Goal: Information Seeking & Learning: Learn about a topic

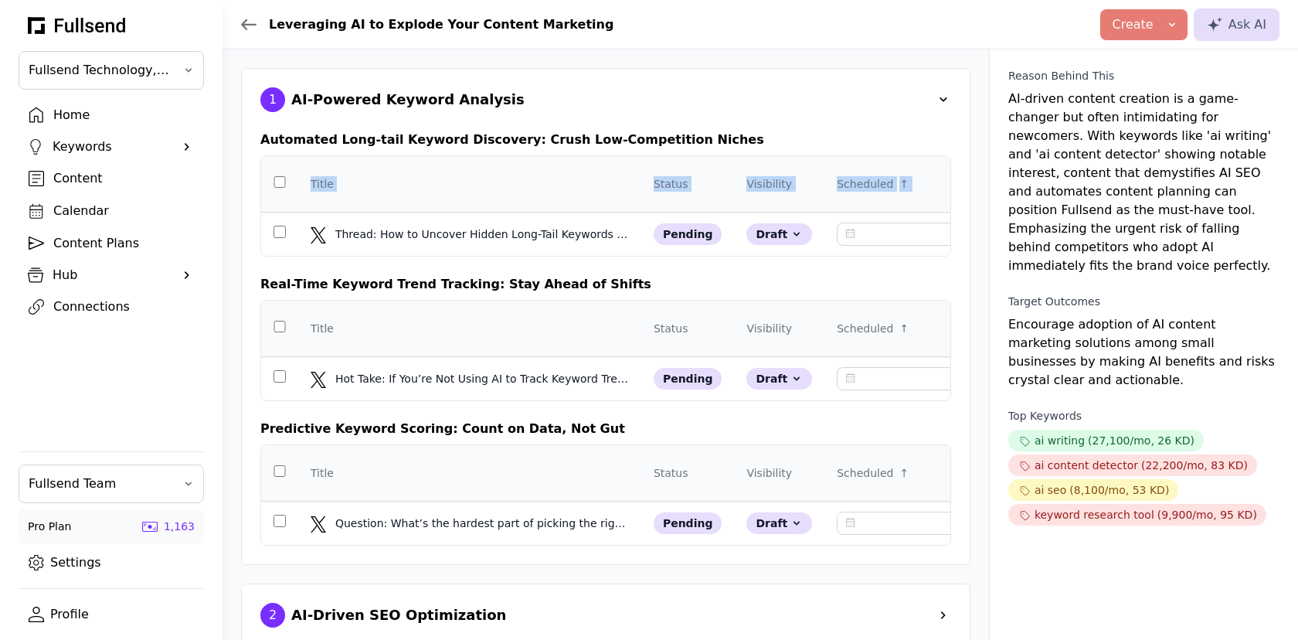
drag, startPoint x: 905, startPoint y: 188, endPoint x: 304, endPoint y: 185, distance: 601.1
click at [304, 185] on tr "Title Status Visibility Scheduled ↑ Auto-post Content Plan Format Created Updat…" at bounding box center [999, 184] width 1477 height 56
copy tr "Title Status Visibility Scheduled ↑ Auto-post Content Plan Format Created Updat…"
click at [280, 236] on td at bounding box center [279, 234] width 37 height 44
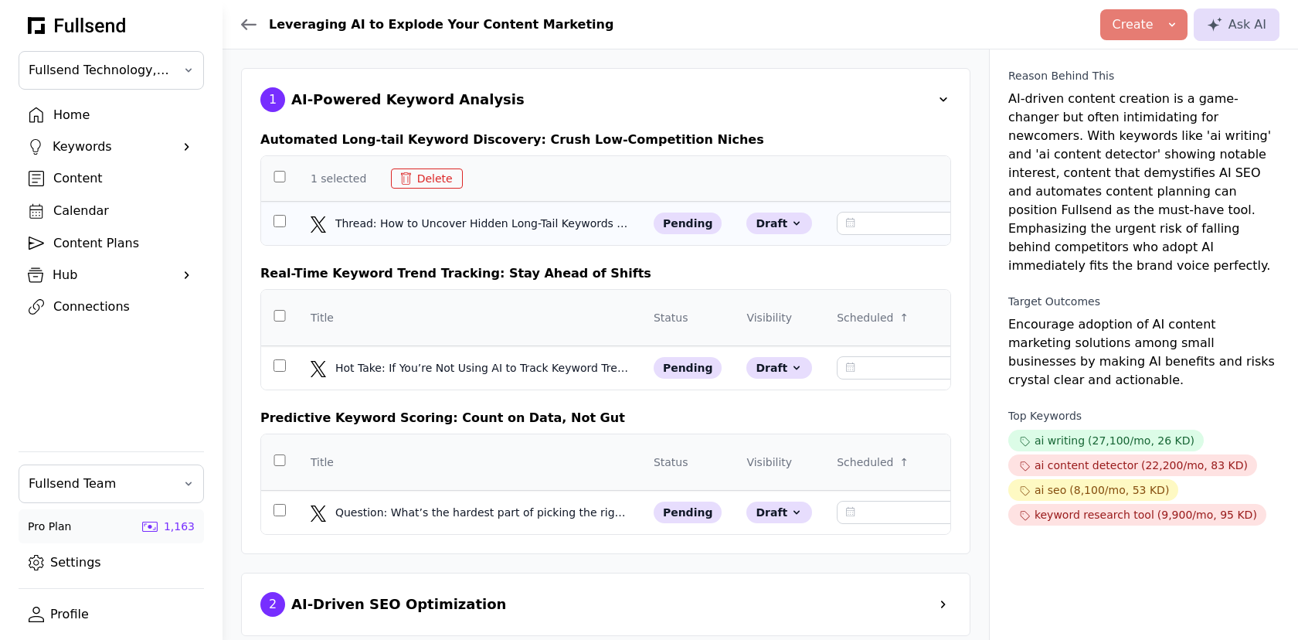
click at [277, 216] on td at bounding box center [279, 224] width 37 height 44
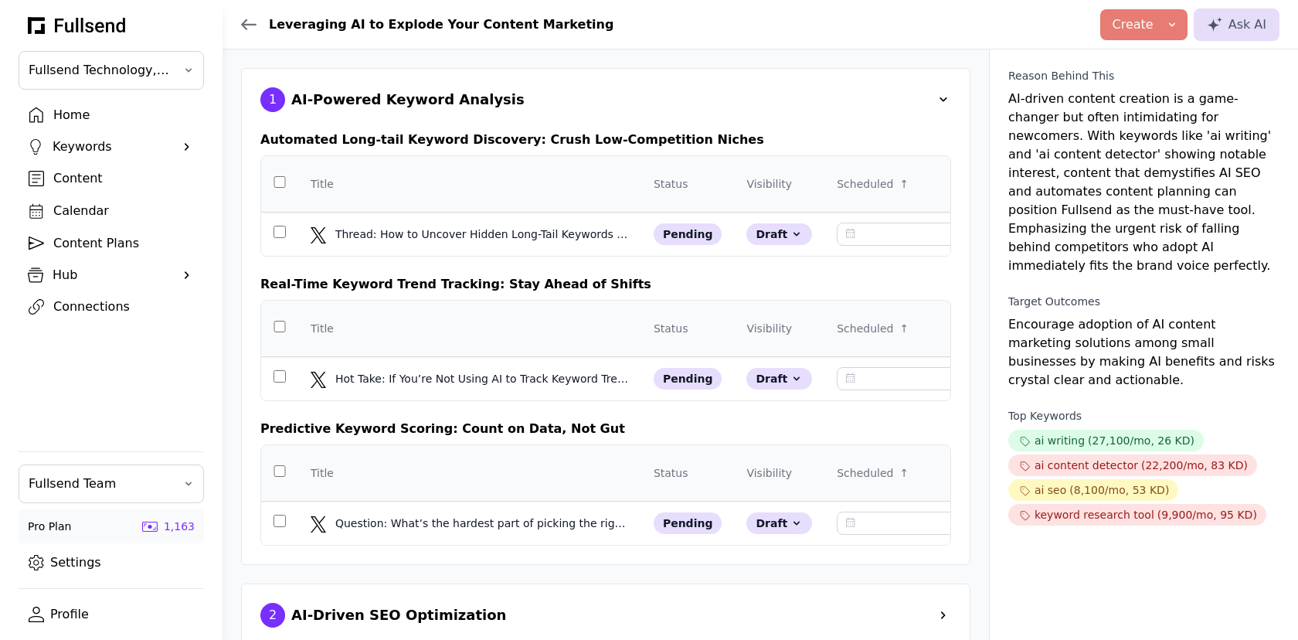
click at [83, 250] on link "Content Plans" at bounding box center [111, 243] width 185 height 26
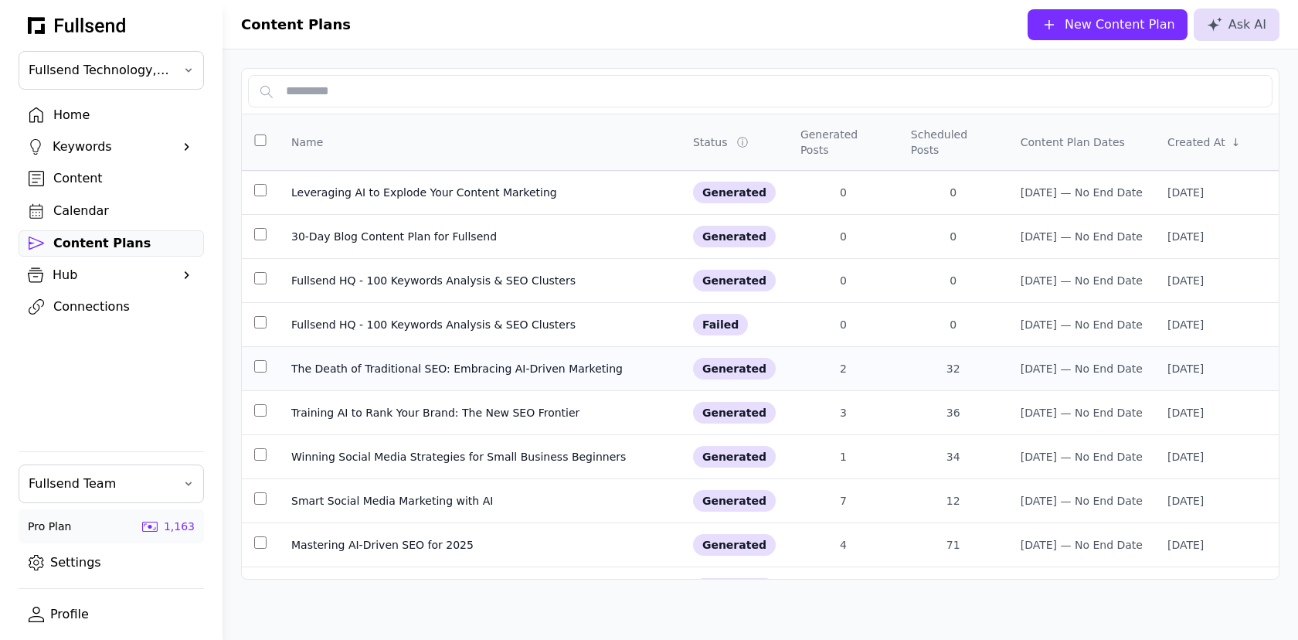
click at [355, 355] on td "The Death of Traditional SEO: Embracing AI-Driven Marketing" at bounding box center [480, 369] width 402 height 44
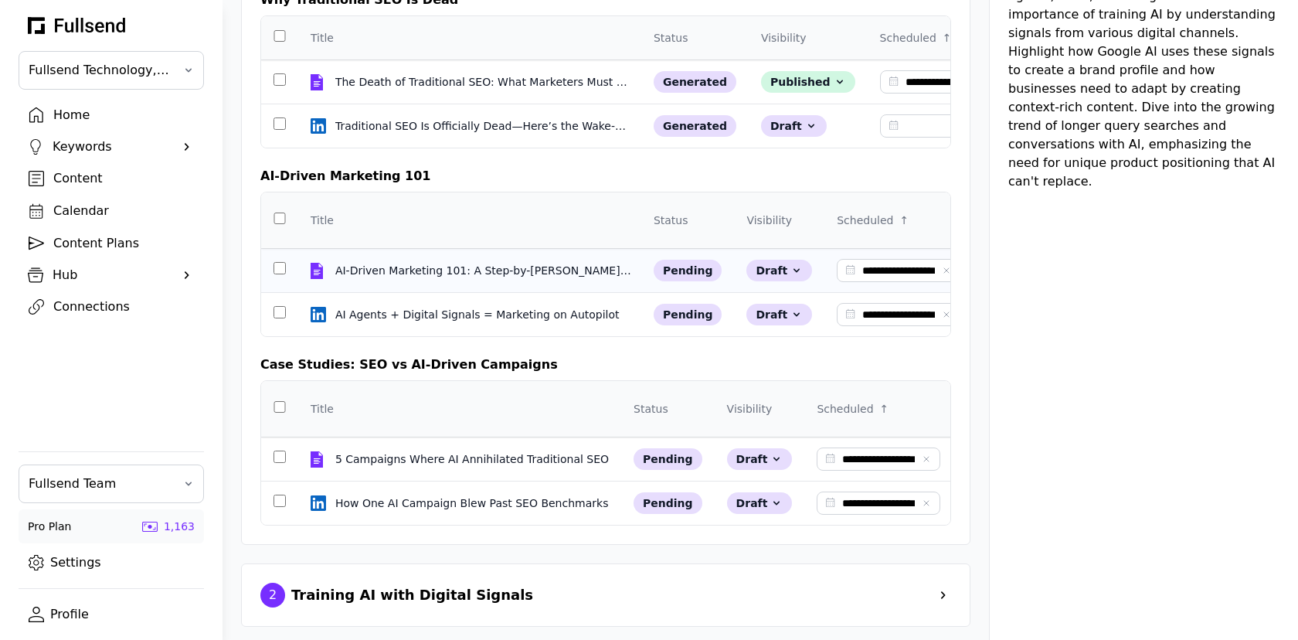
scroll to position [307, 0]
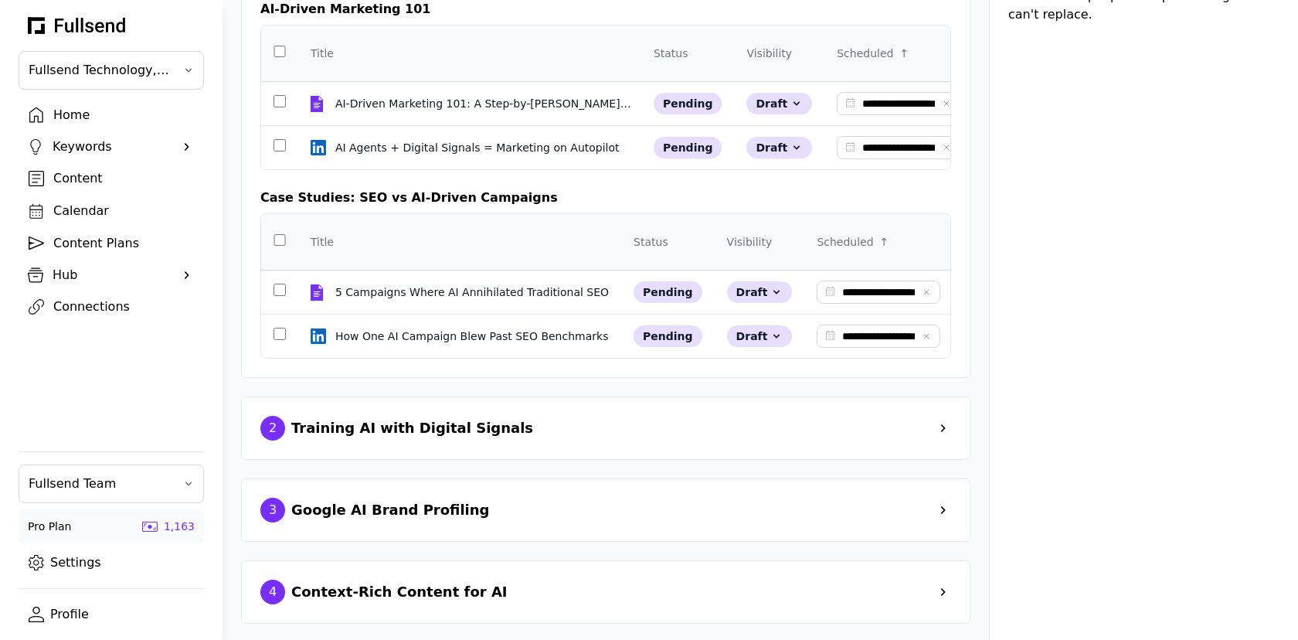
click at [474, 425] on div "Training AI with Digital Signals" at bounding box center [412, 428] width 242 height 22
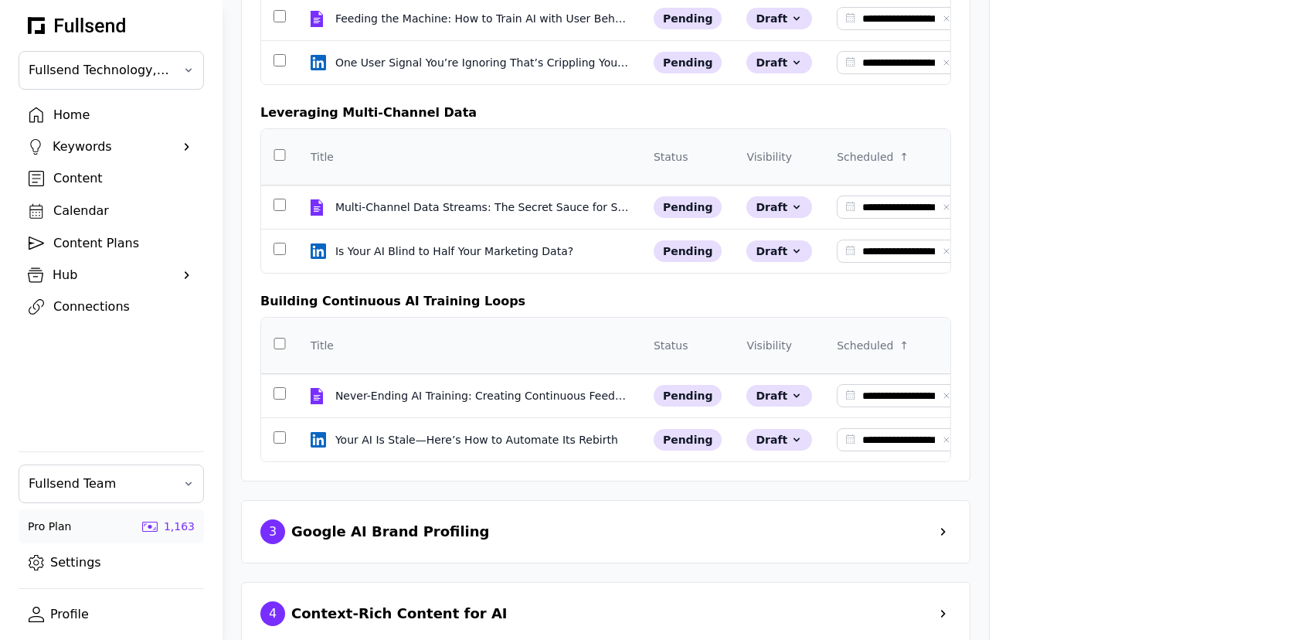
scroll to position [1025, 0]
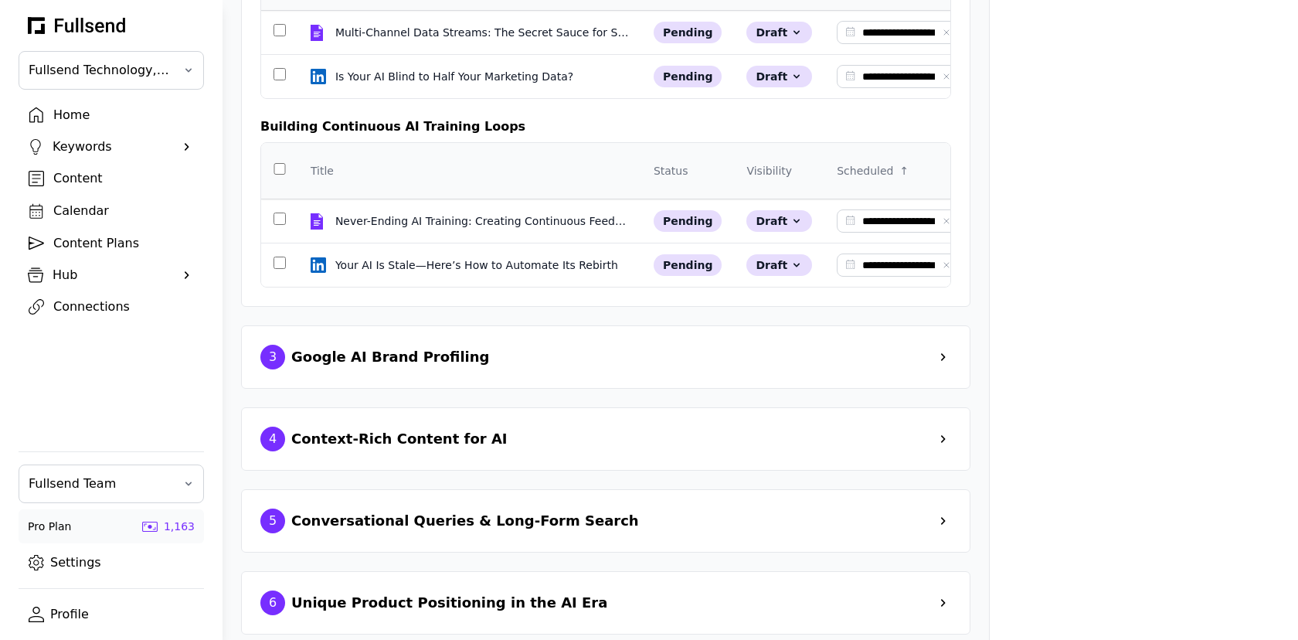
click at [78, 238] on div "Content Plans" at bounding box center [123, 243] width 141 height 19
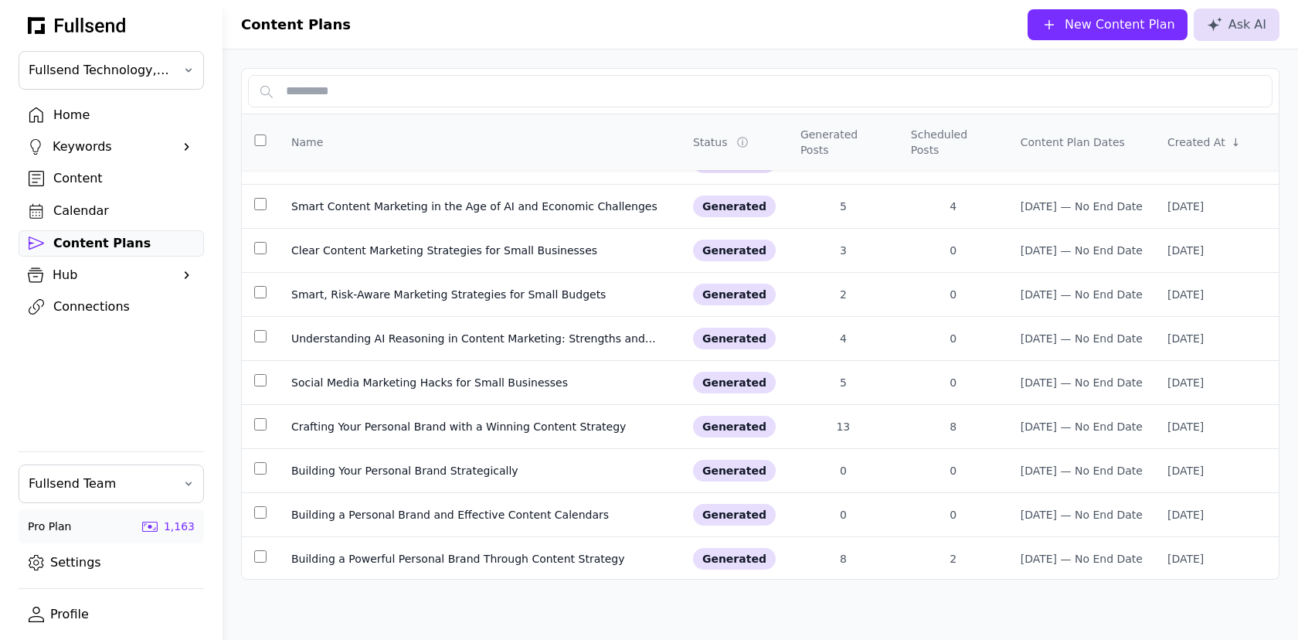
scroll to position [902, 0]
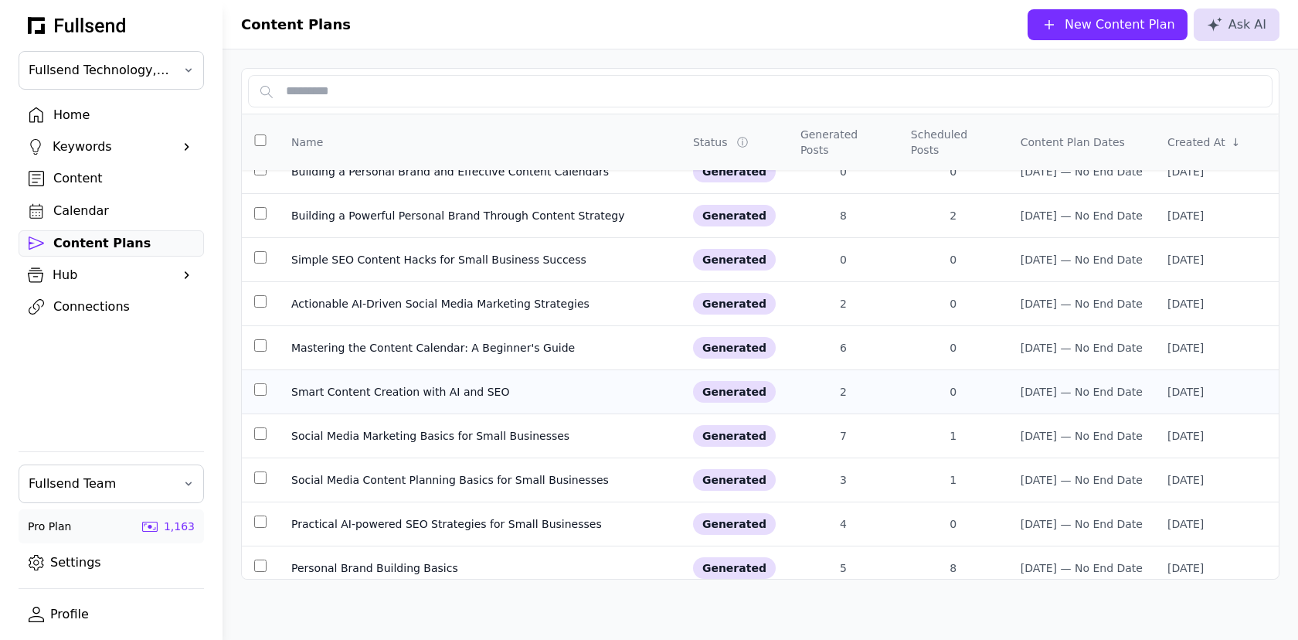
click at [406, 384] on div "Smart Content Creation with AI and SEO" at bounding box center [479, 391] width 377 height 15
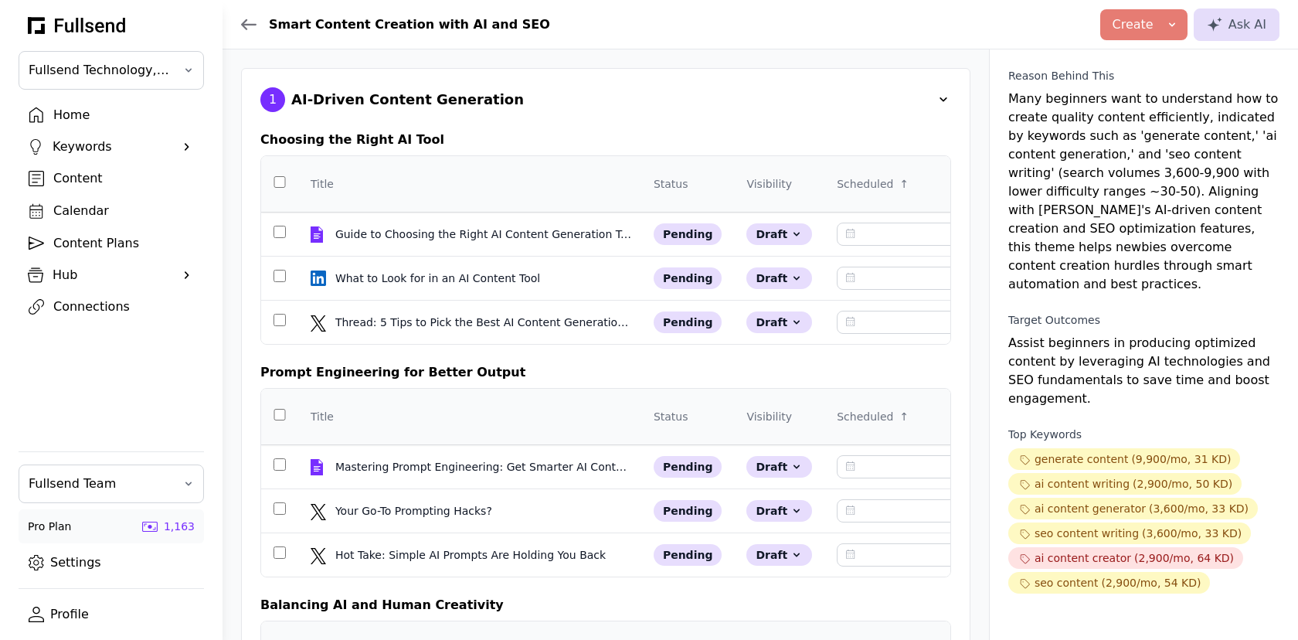
click at [247, 18] on div "Smart Content Creation with AI and SEO" at bounding box center [395, 24] width 309 height 19
click at [246, 25] on icon at bounding box center [249, 24] width 14 height 9
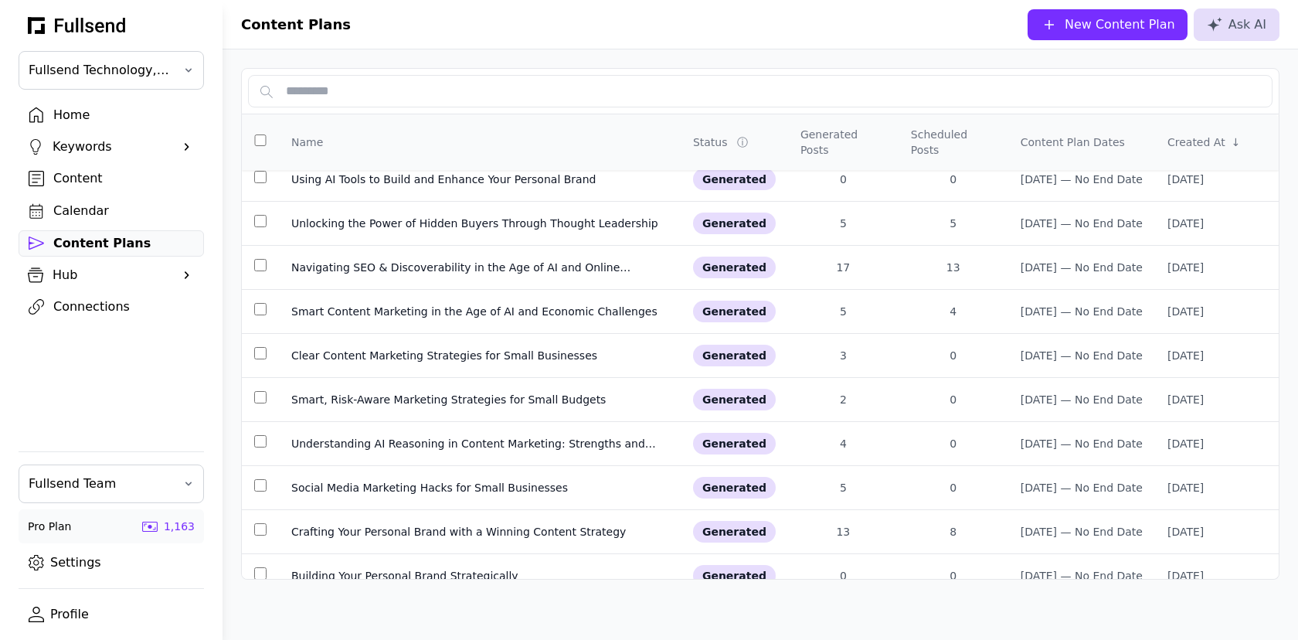
scroll to position [195, 0]
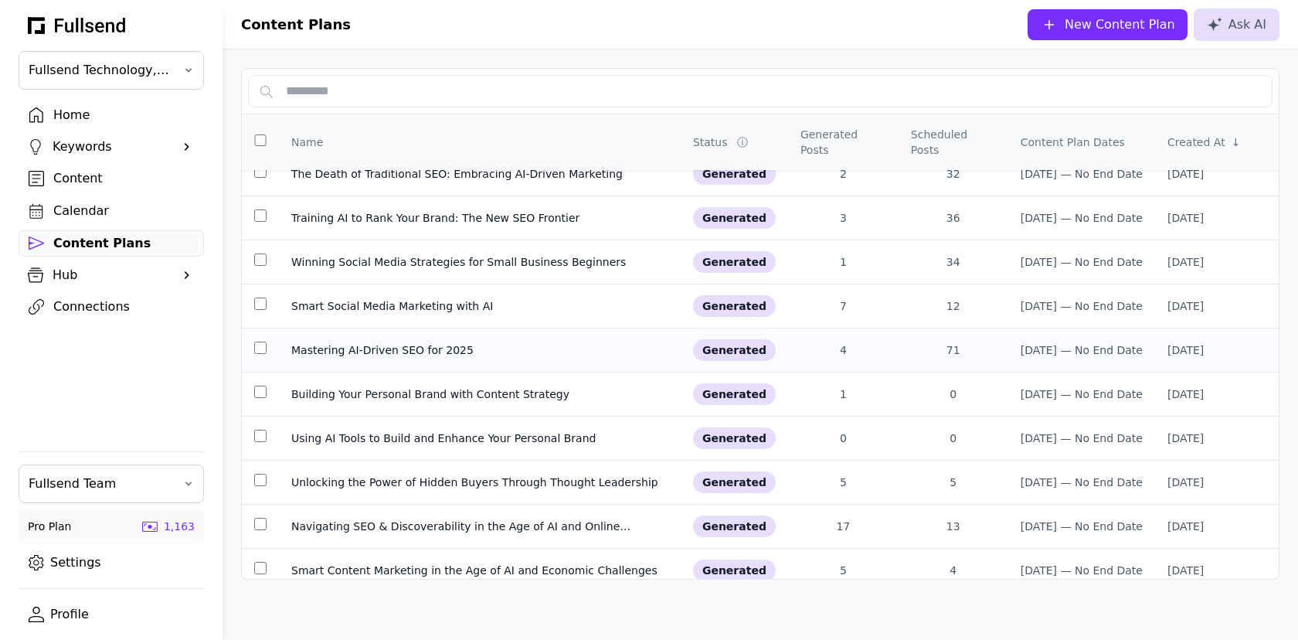
click at [467, 345] on div "Mastering AI-Driven SEO for 2025" at bounding box center [479, 349] width 377 height 15
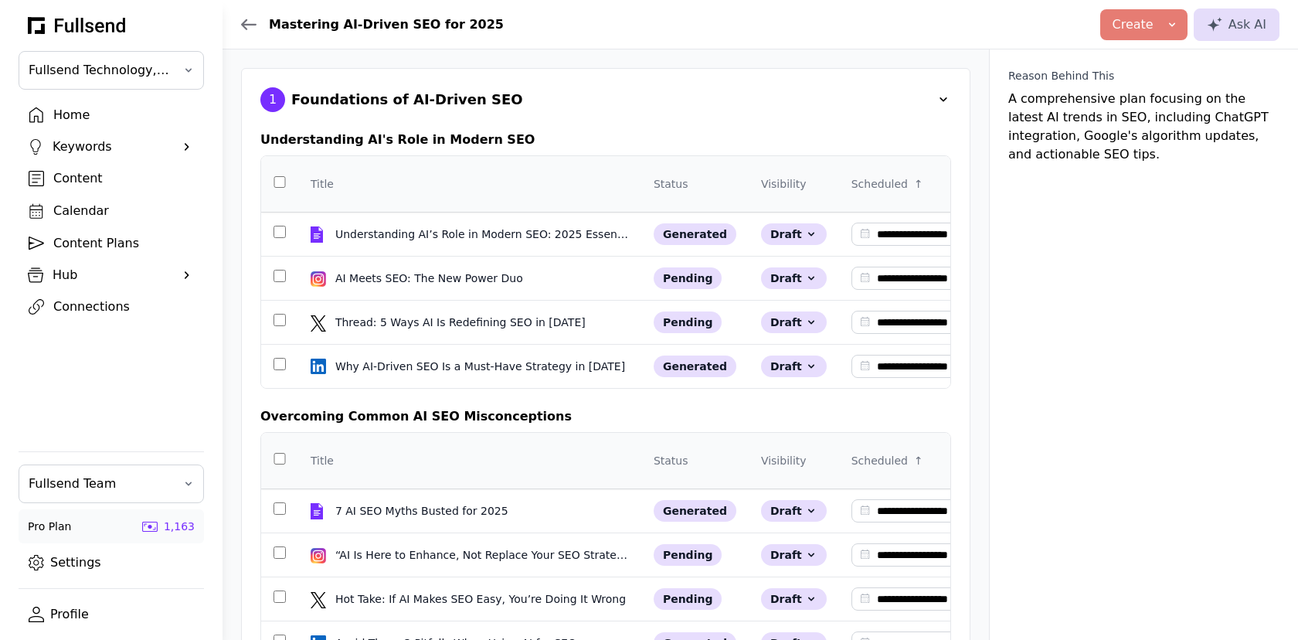
click at [647, 98] on div "1 Foundations of AI-Driven SEO" at bounding box center [605, 99] width 691 height 25
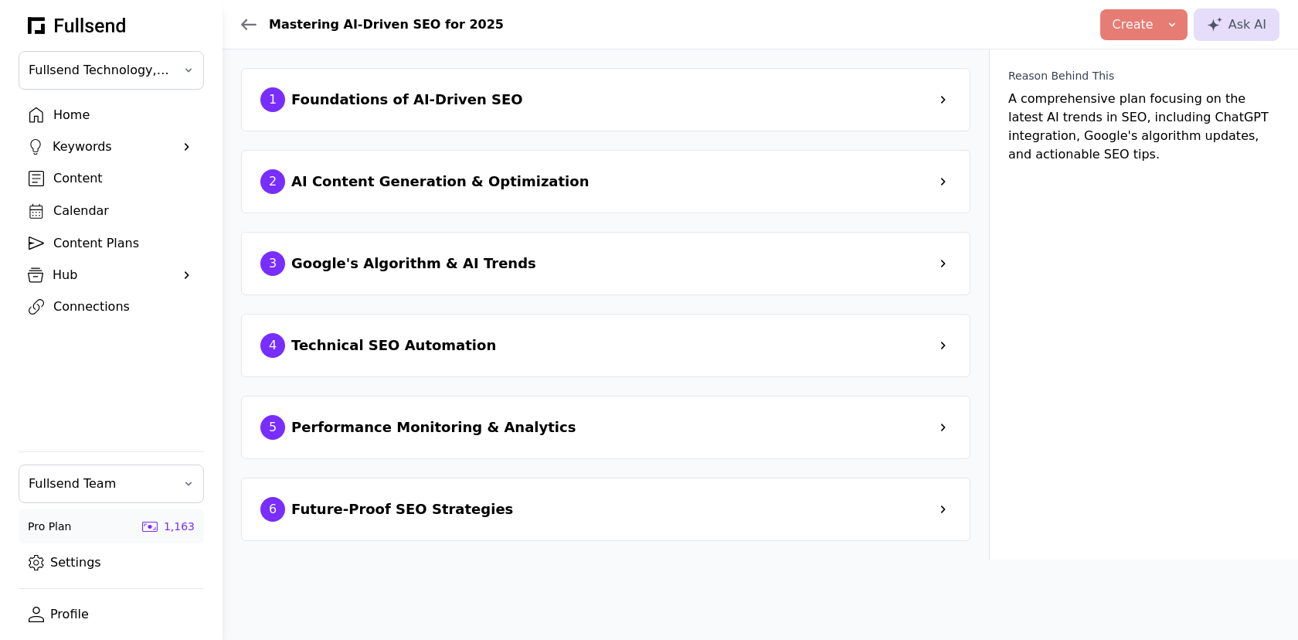
click at [647, 98] on div "1 Foundations of AI-Driven SEO" at bounding box center [605, 99] width 691 height 25
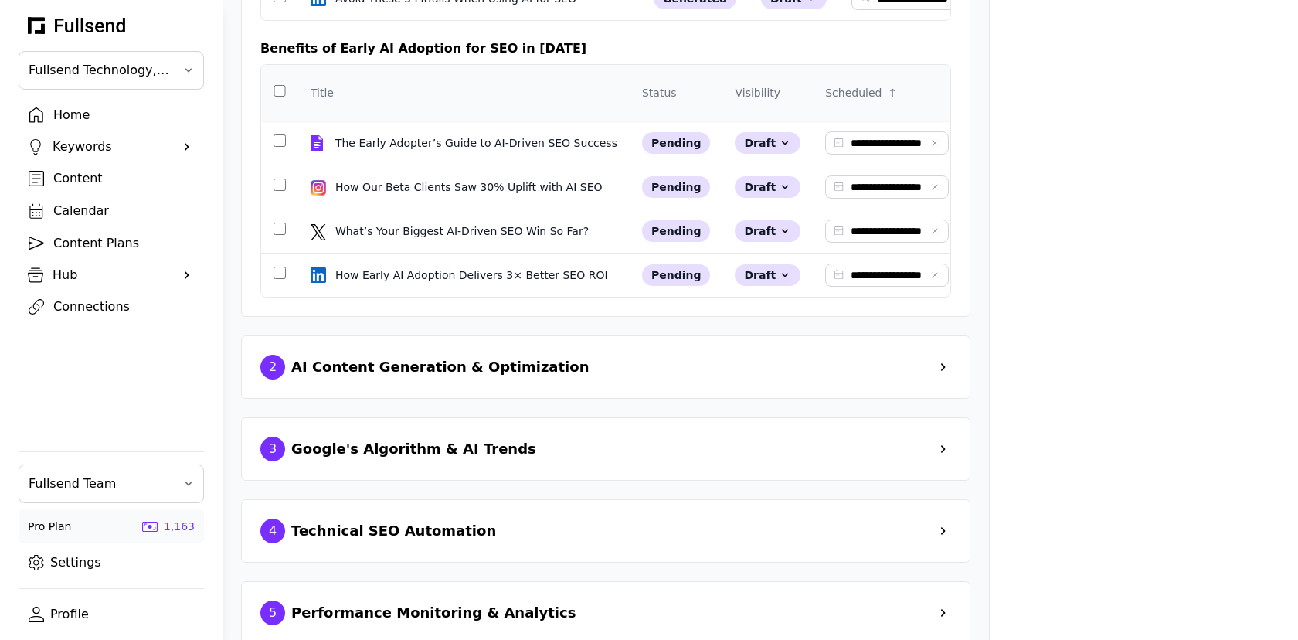
scroll to position [716, 0]
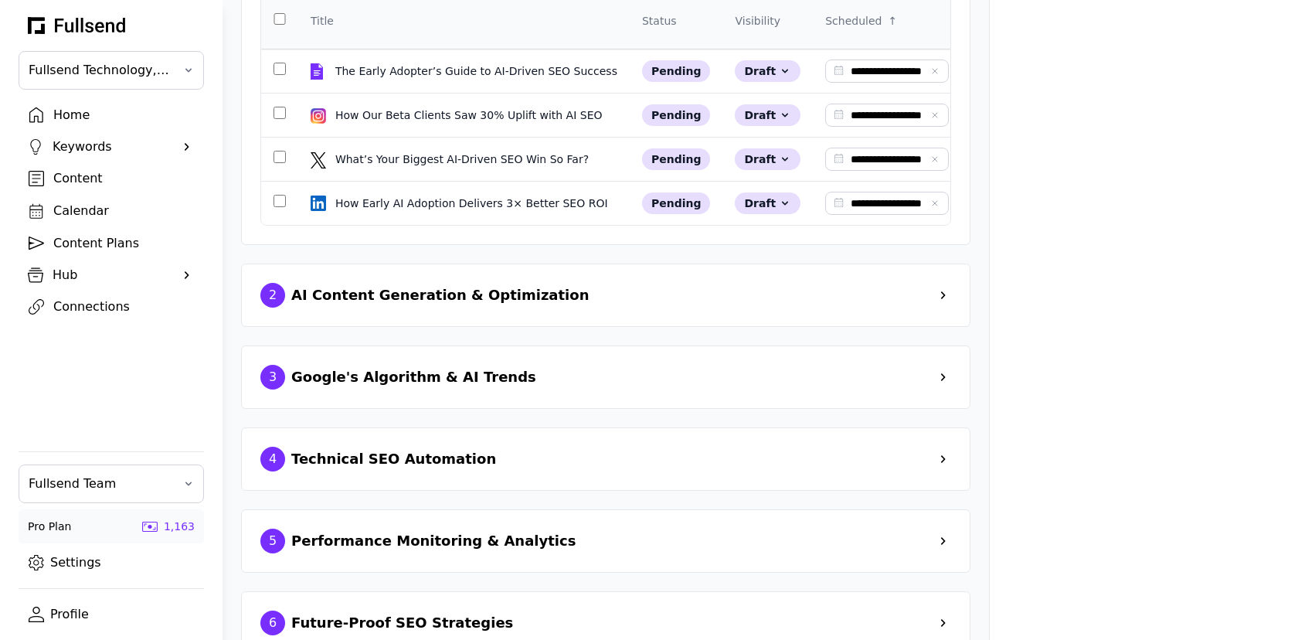
click at [627, 283] on div "2 AI Content Generation & Optimization" at bounding box center [605, 295] width 691 height 25
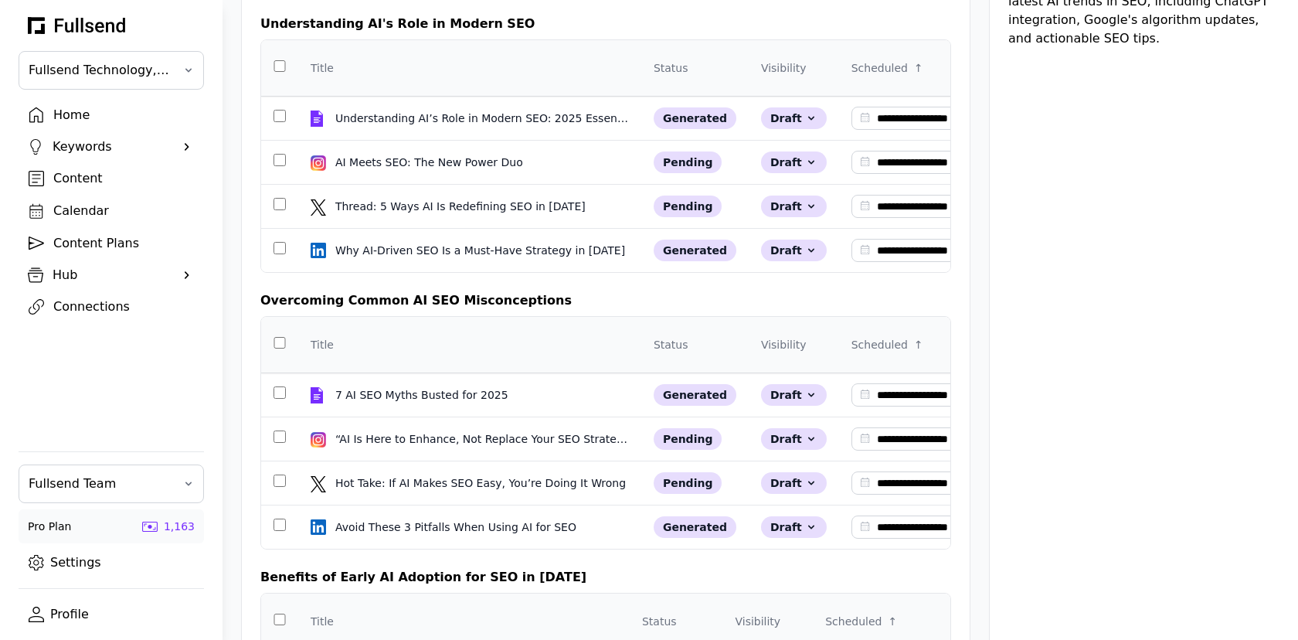
scroll to position [0, 0]
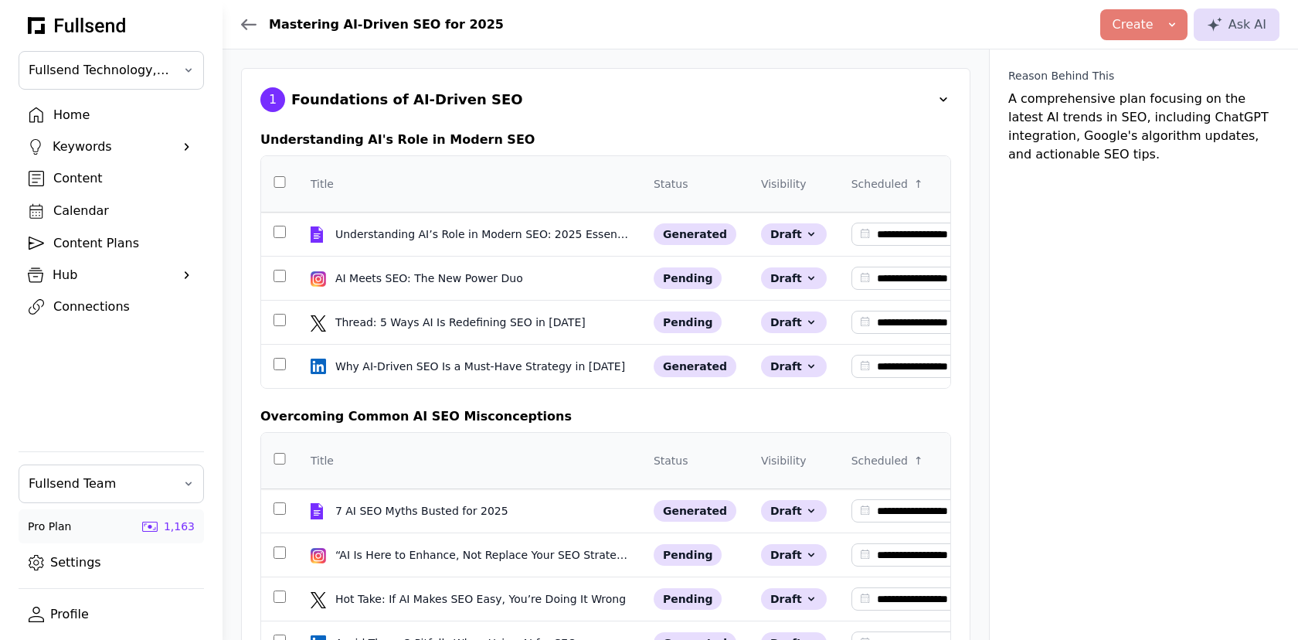
click at [766, 101] on div "1 Foundations of AI-Driven SEO" at bounding box center [605, 99] width 691 height 25
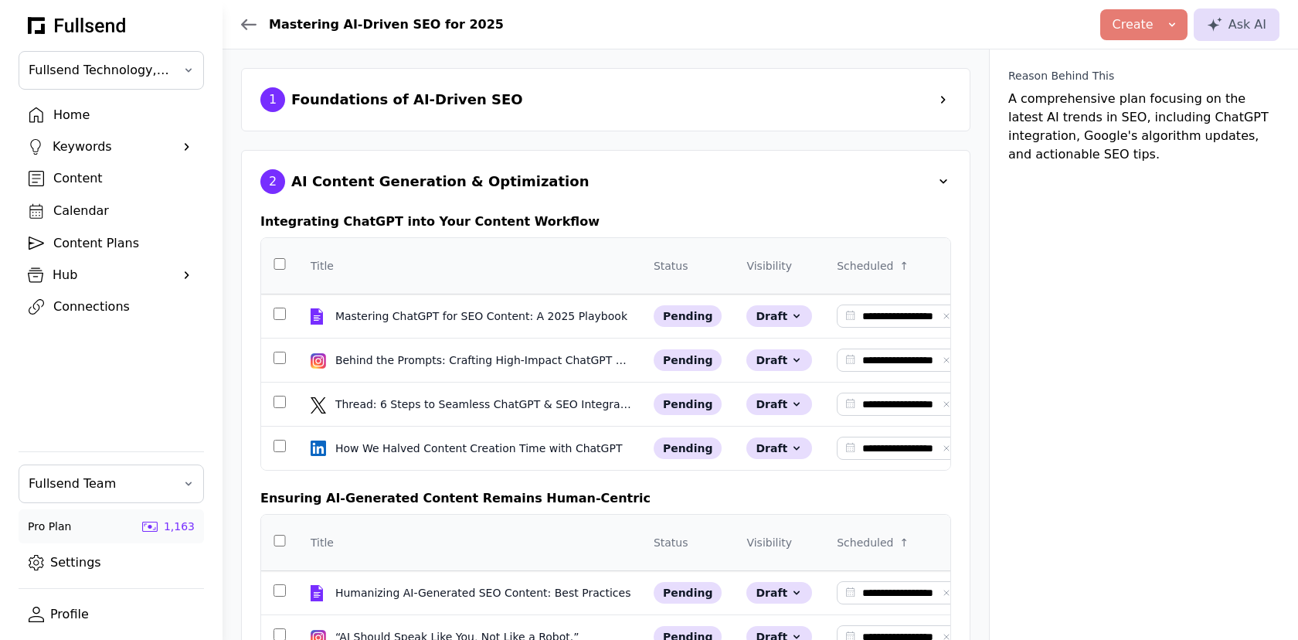
click at [662, 196] on div "**********" at bounding box center [605, 609] width 691 height 830
click at [653, 178] on div "2 AI Content Generation & Optimization" at bounding box center [605, 181] width 691 height 25
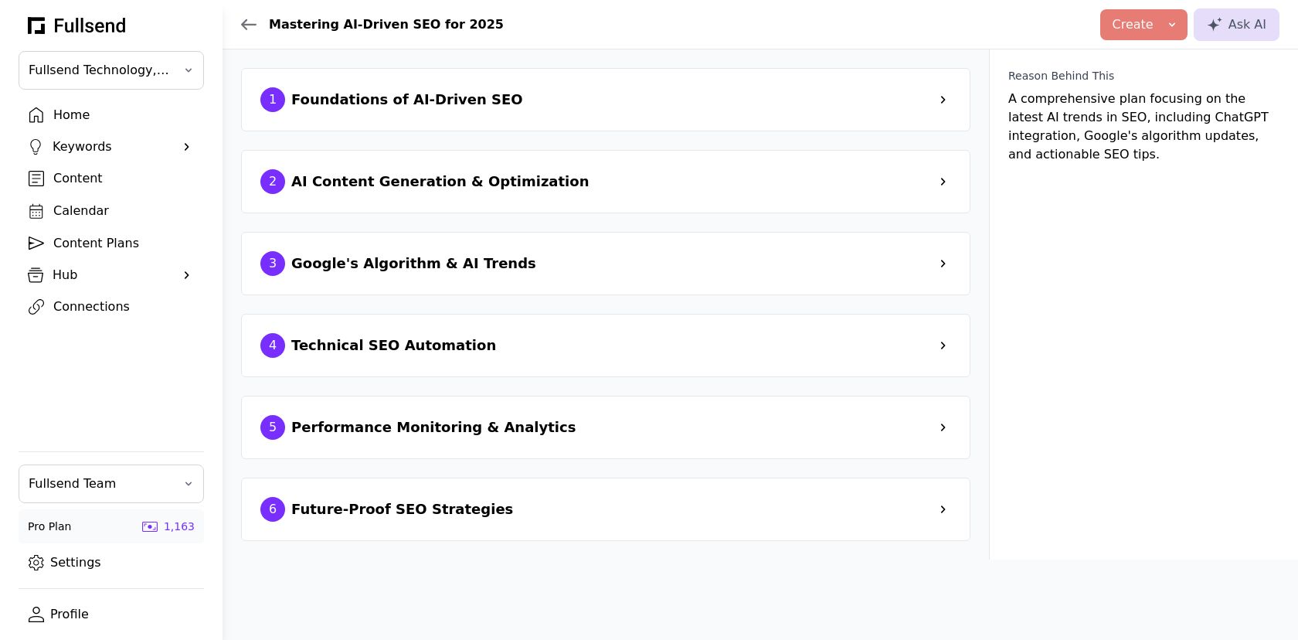
click at [629, 508] on div "6 Future-Proof SEO Strategies" at bounding box center [605, 509] width 691 height 25
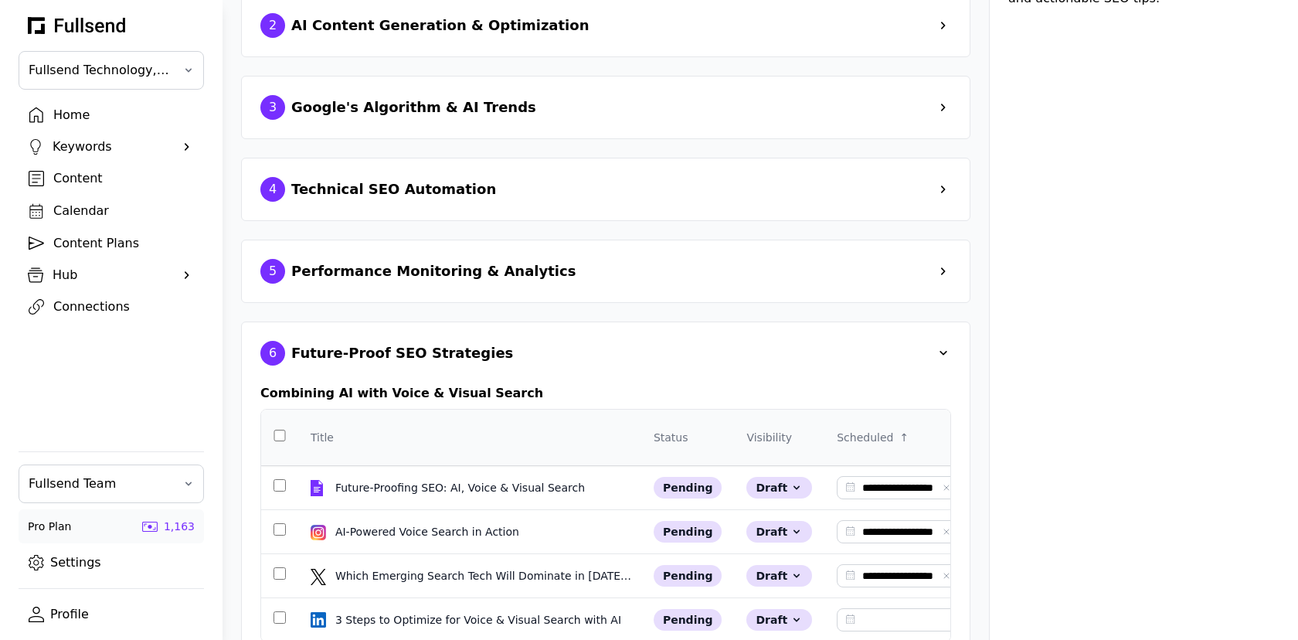
scroll to position [137, 0]
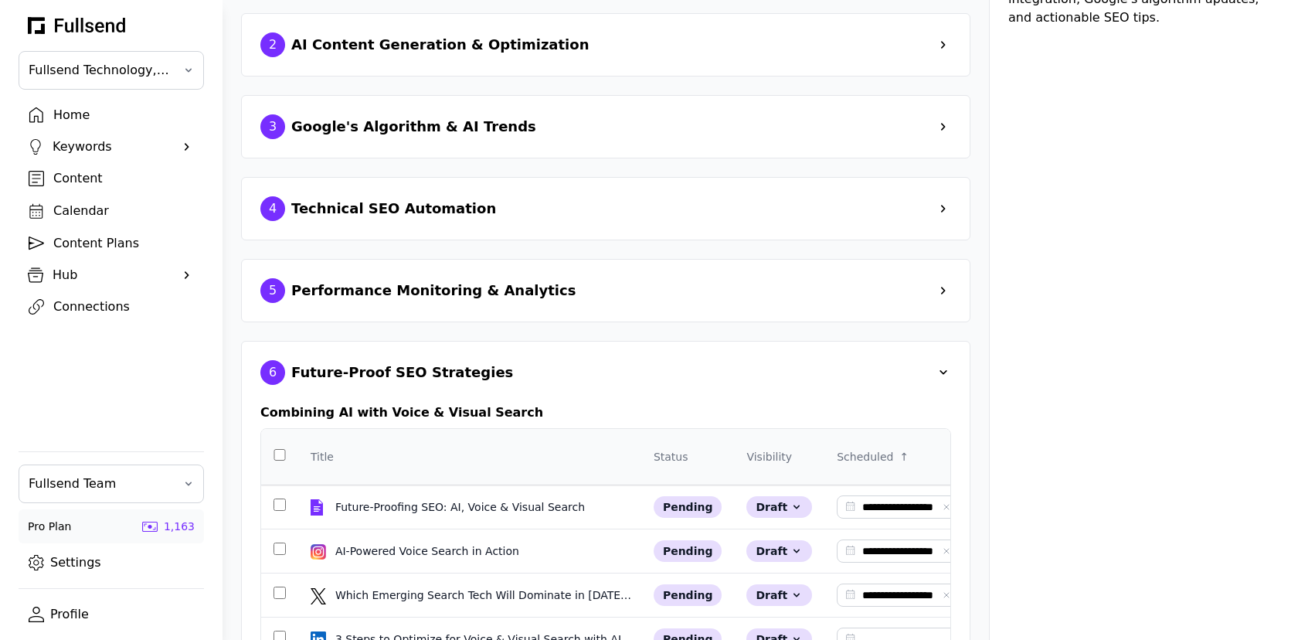
click at [482, 283] on div "Performance Monitoring & Analytics" at bounding box center [433, 291] width 284 height 22
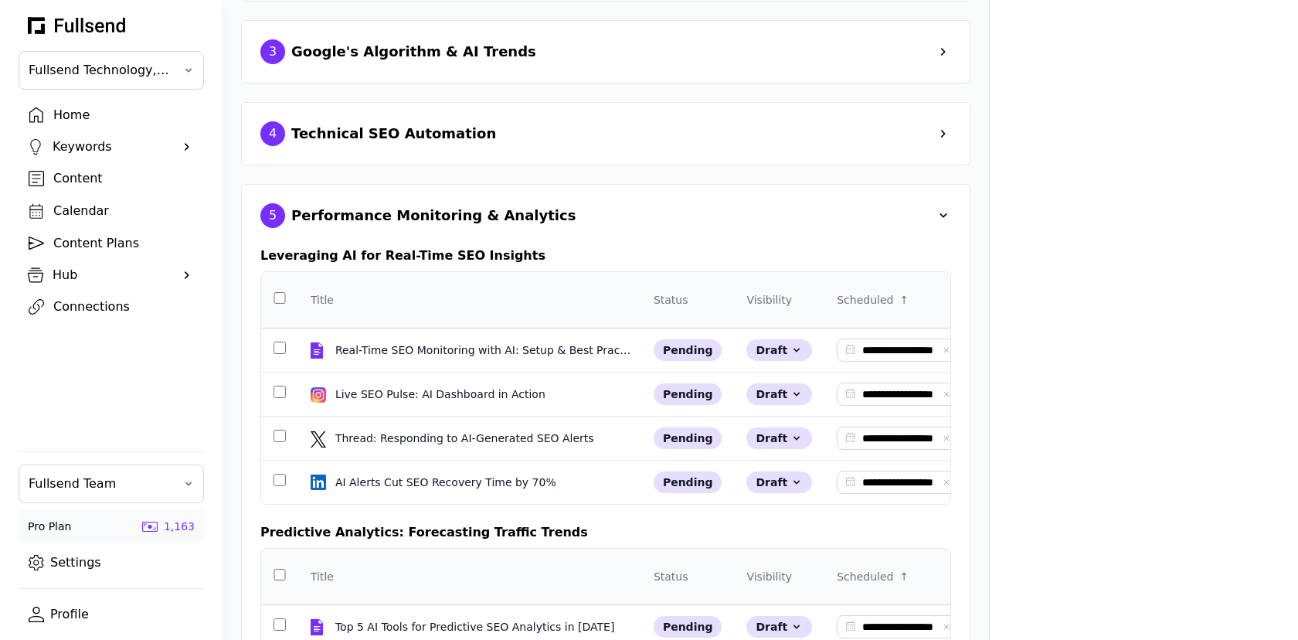
scroll to position [0, 0]
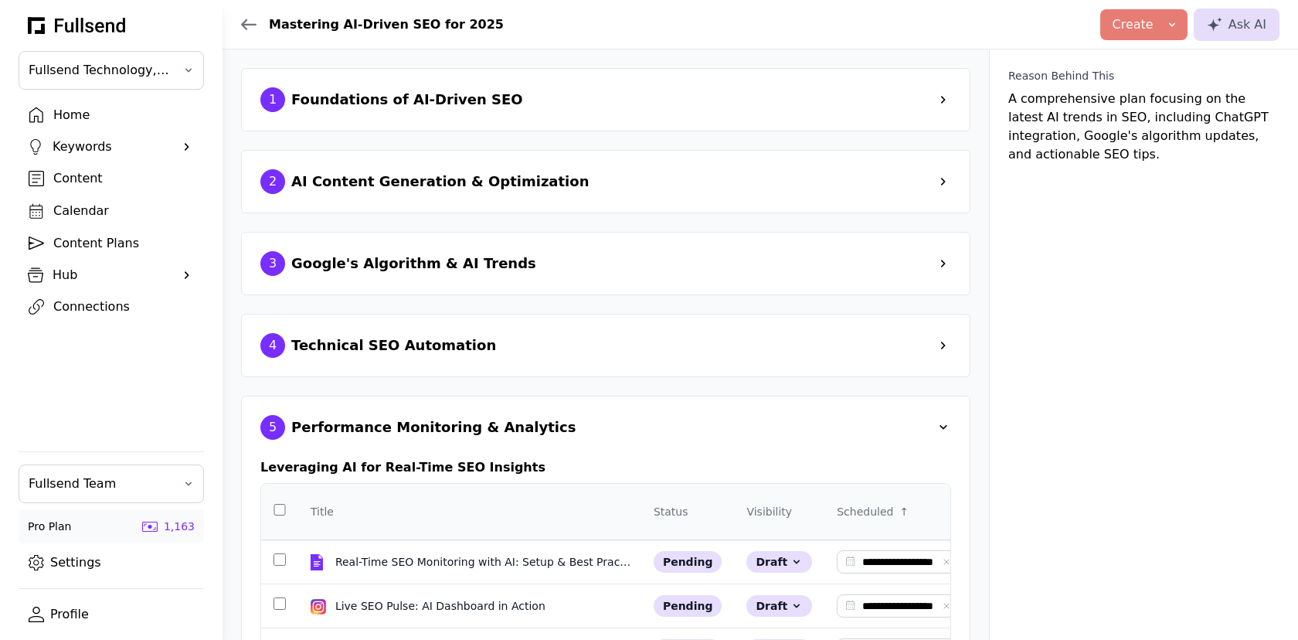
click at [675, 415] on div "5 Performance Monitoring & Analytics" at bounding box center [605, 427] width 691 height 25
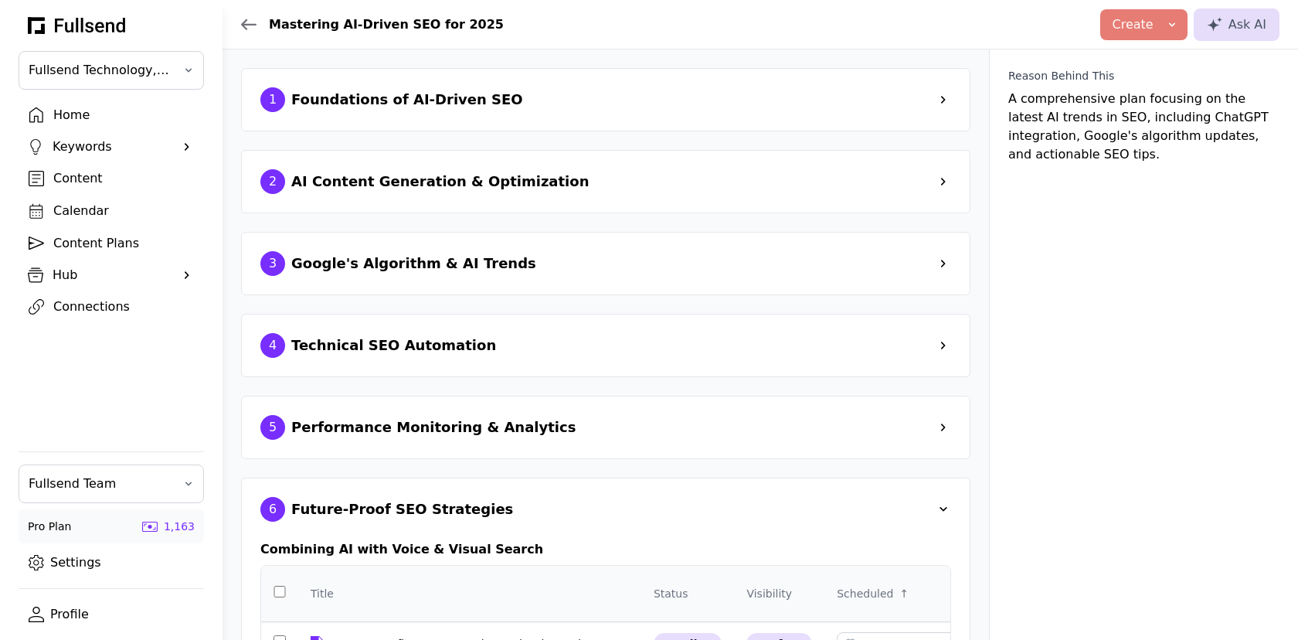
click at [666, 498] on div "6 Future-Proof SEO Strategies" at bounding box center [605, 509] width 691 height 25
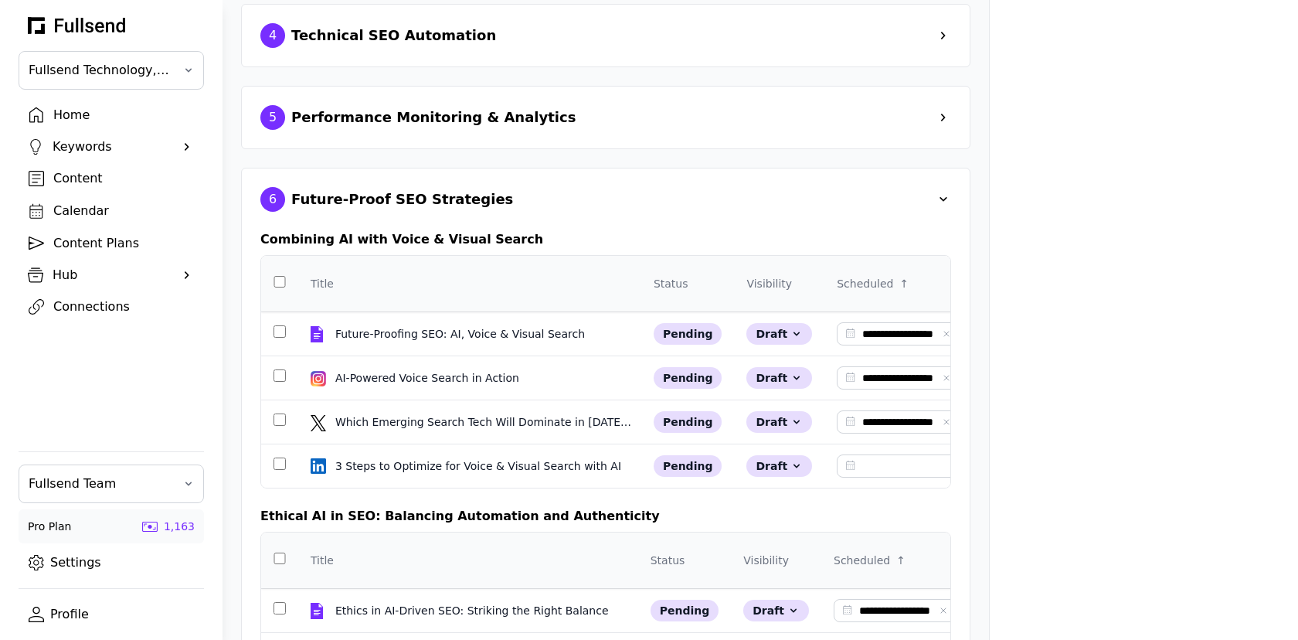
scroll to position [335, 0]
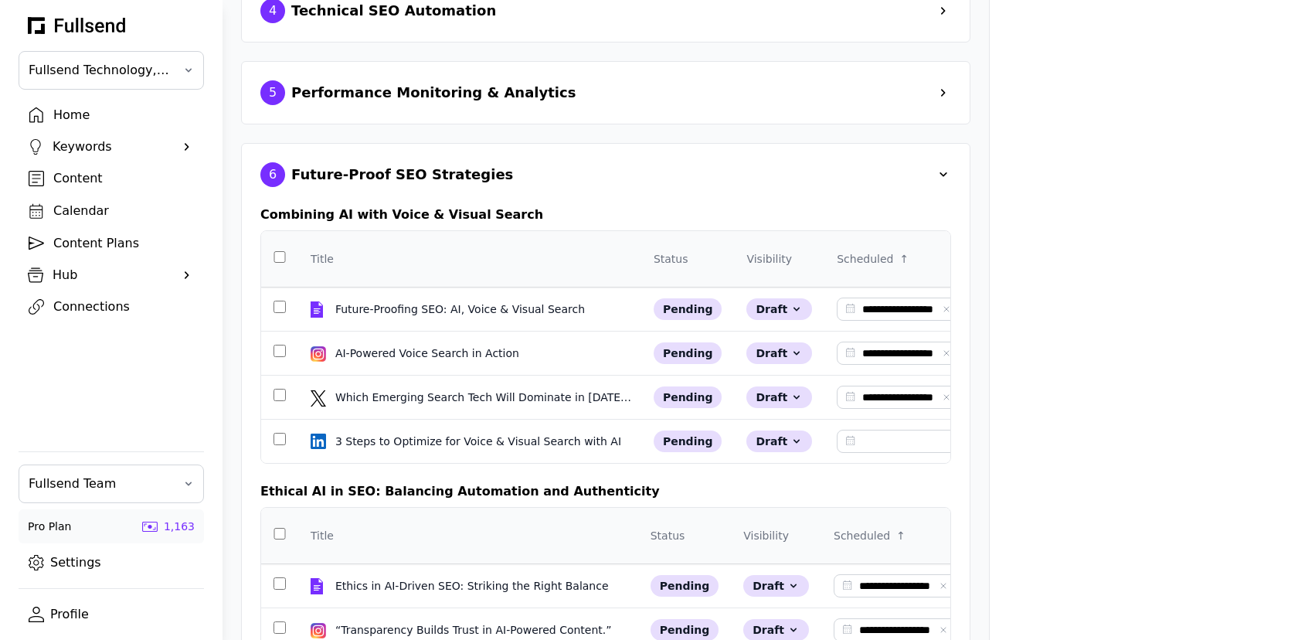
click at [87, 178] on div "Content" at bounding box center [123, 178] width 141 height 19
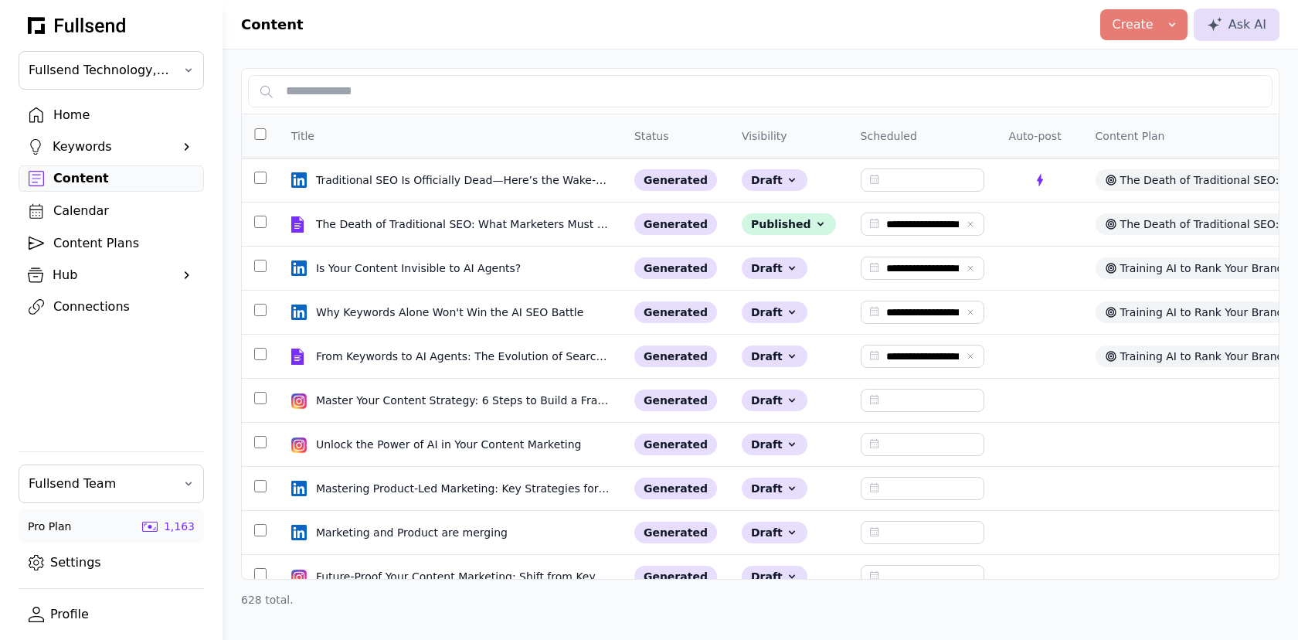
click at [104, 239] on div "Content Plans" at bounding box center [123, 243] width 141 height 19
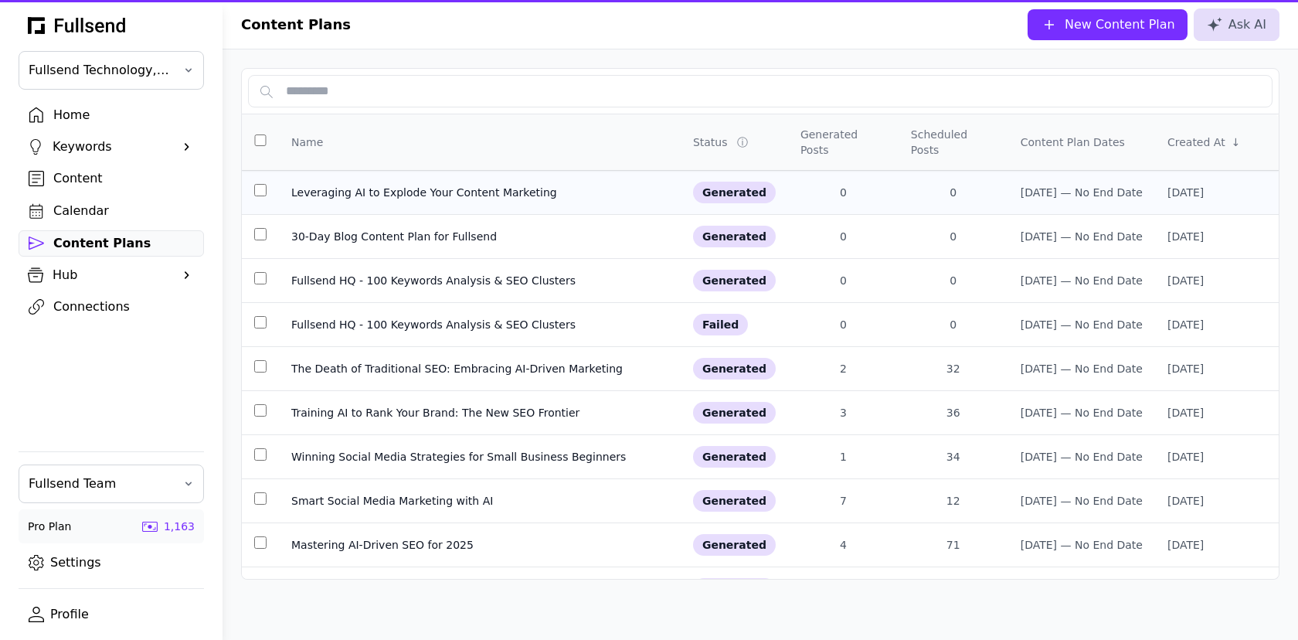
click at [382, 185] on div "Leveraging AI to Explode Your Content Marketing" at bounding box center [479, 192] width 377 height 15
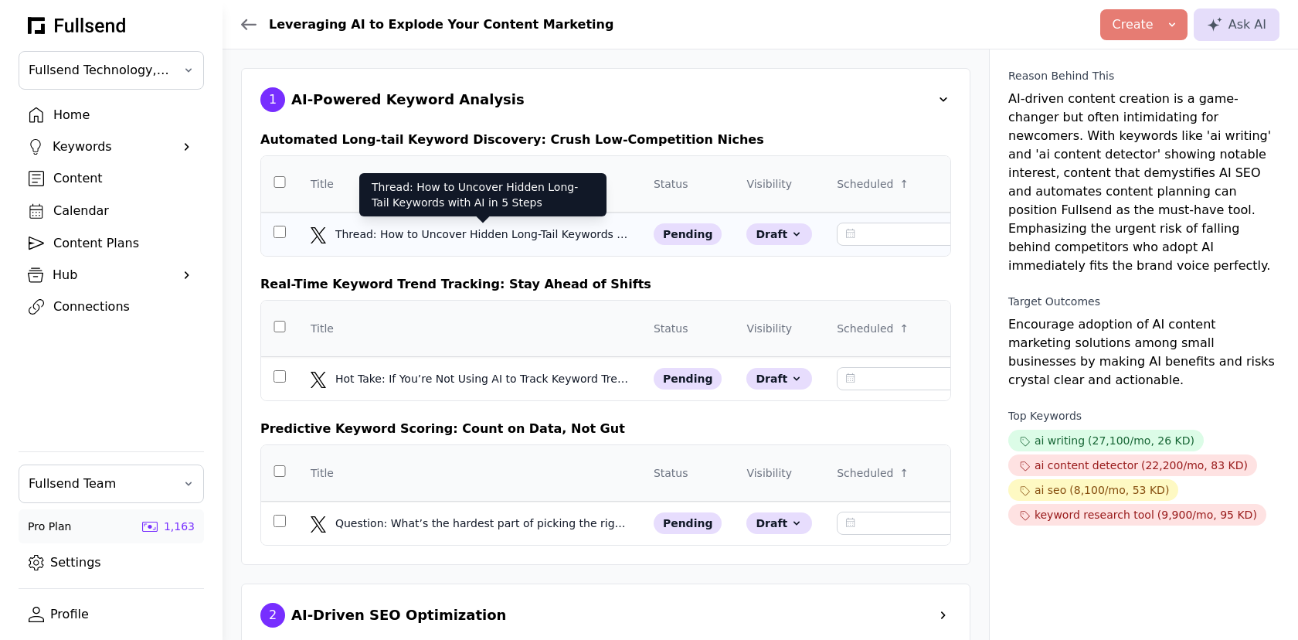
click at [395, 231] on div "Thread: How to Uncover Hidden Long-Tail Keywords with AI in 5 Steps" at bounding box center [483, 233] width 297 height 15
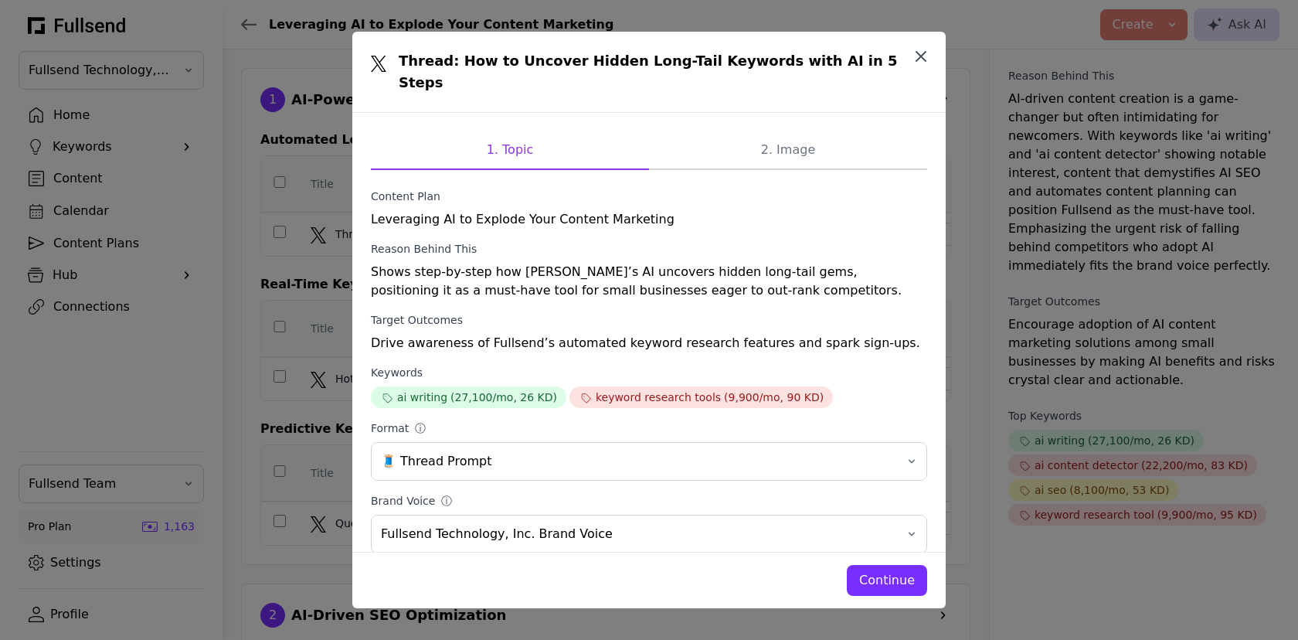
click at [915, 57] on icon "button" at bounding box center [921, 56] width 19 height 19
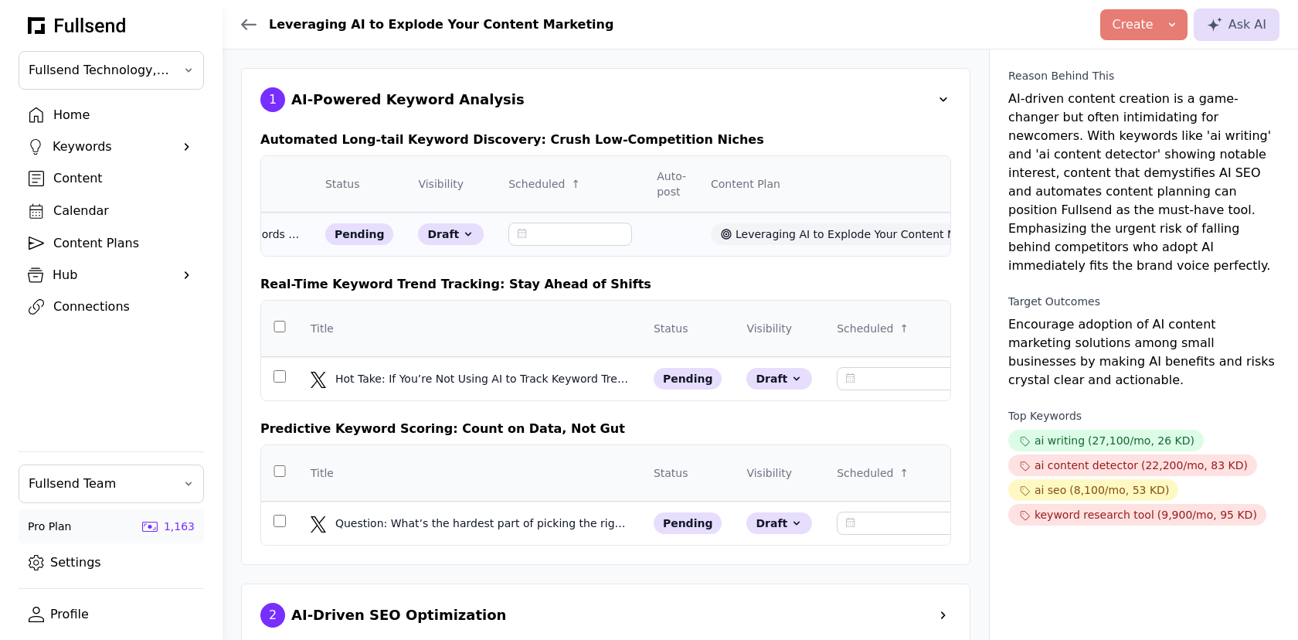
scroll to position [0, 333]
click at [343, 229] on div "pending" at bounding box center [355, 234] width 69 height 22
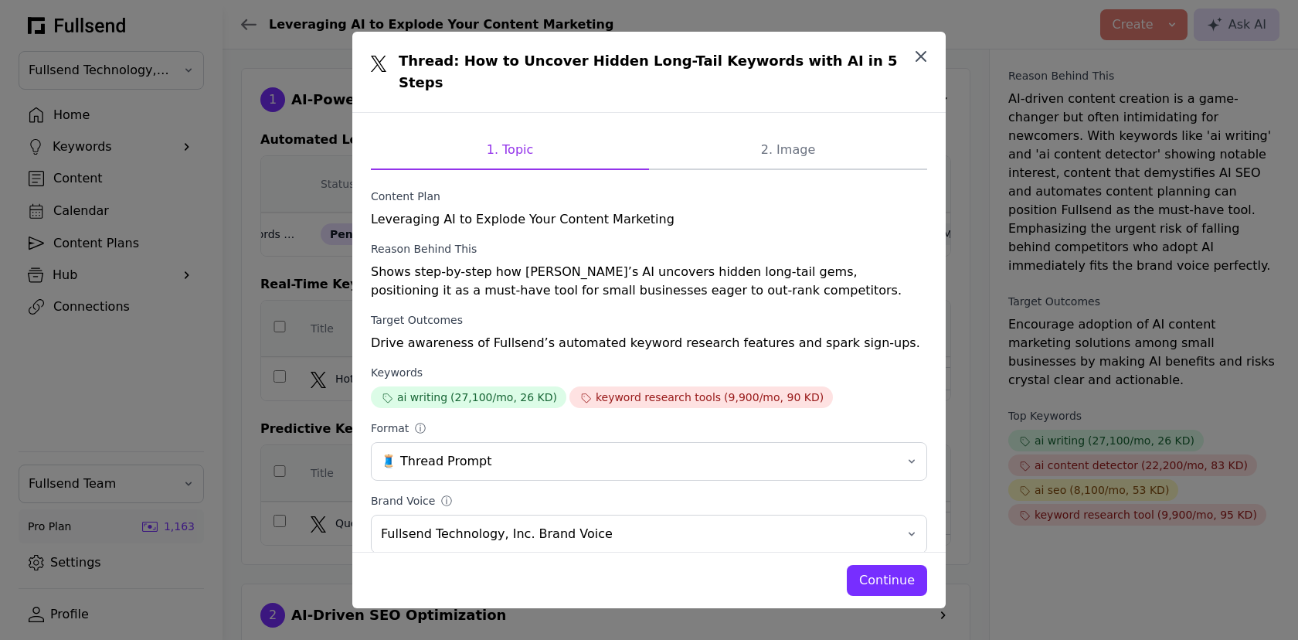
click at [918, 48] on icon "button" at bounding box center [921, 56] width 19 height 19
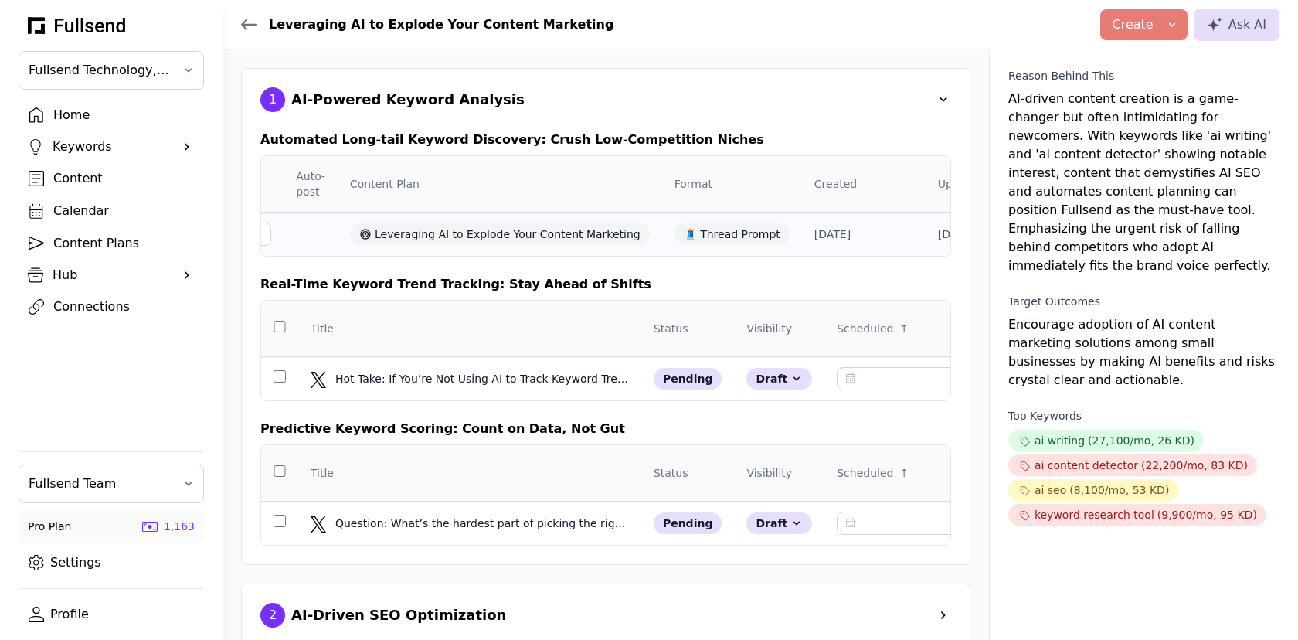
scroll to position [0, 743]
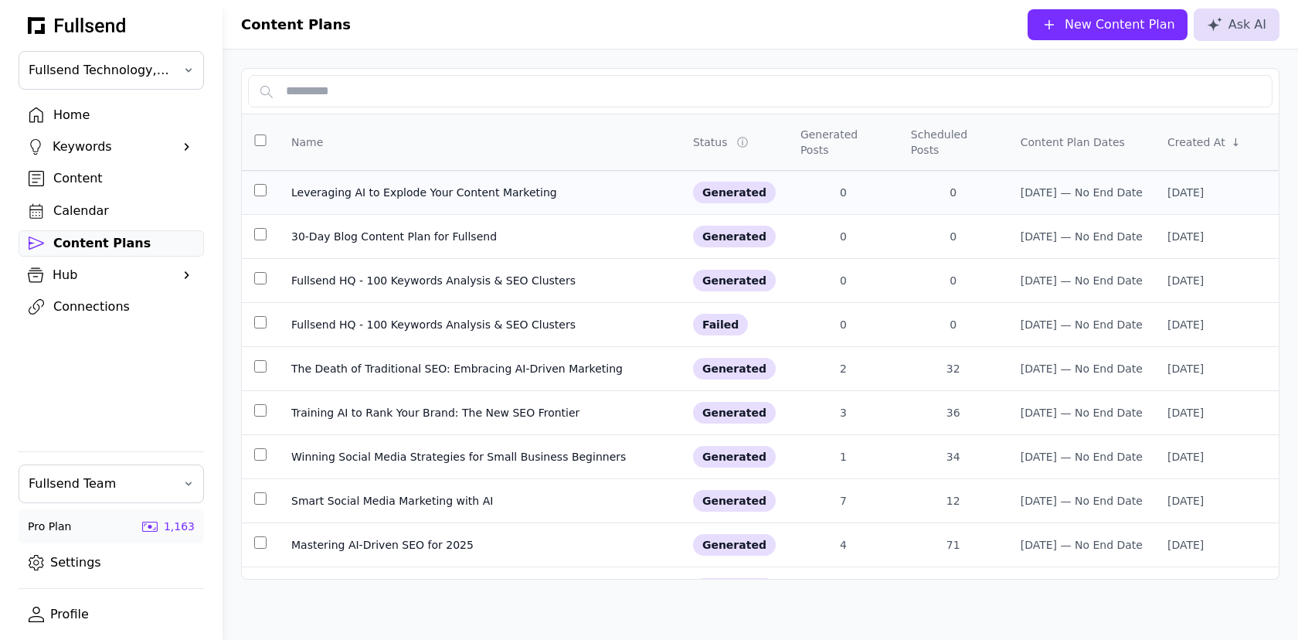
click at [394, 195] on div "Leveraging AI to Explode Your Content Marketing" at bounding box center [479, 192] width 377 height 15
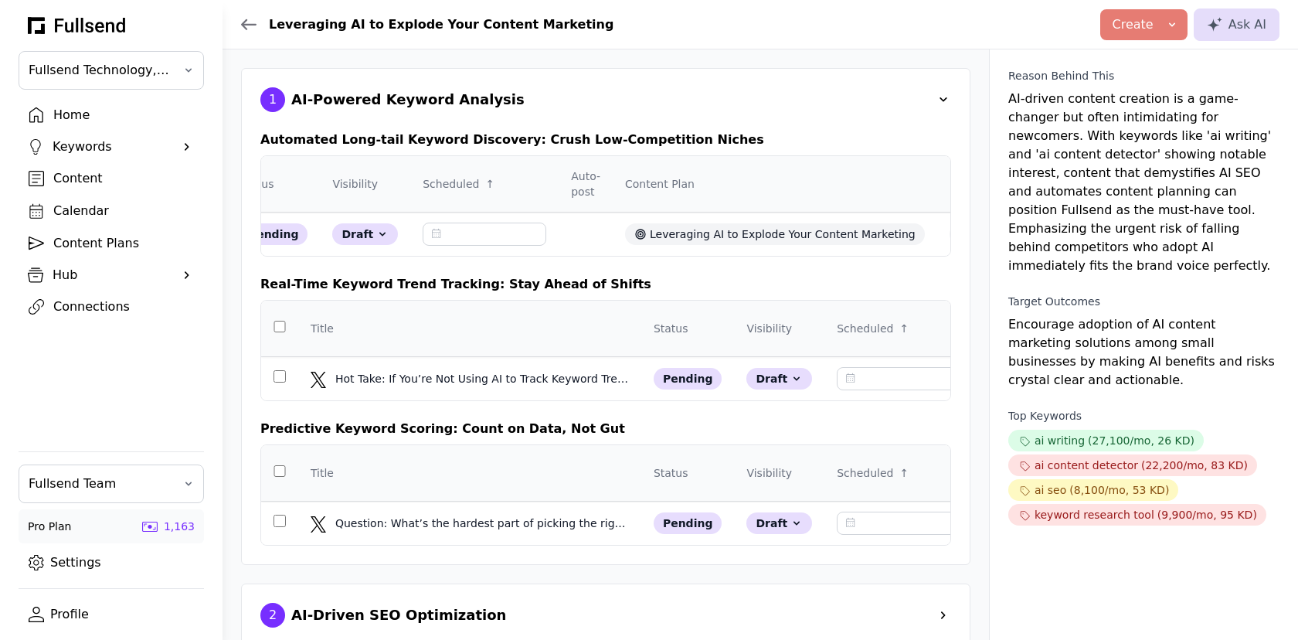
scroll to position [0, 182]
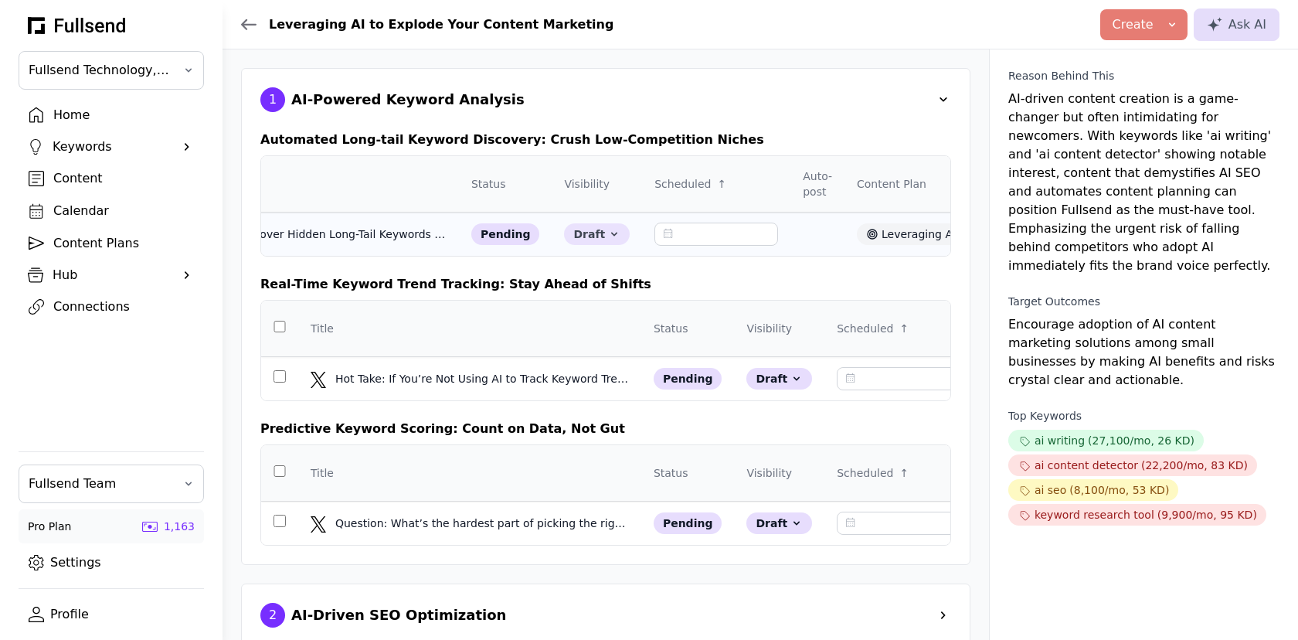
click at [608, 229] on icon at bounding box center [614, 234] width 12 height 12
click at [805, 68] on div "1 AI-Powered Keyword Analysis Automated Long-tail Keyword Discovery: Crush Low-…" at bounding box center [605, 316] width 729 height 497
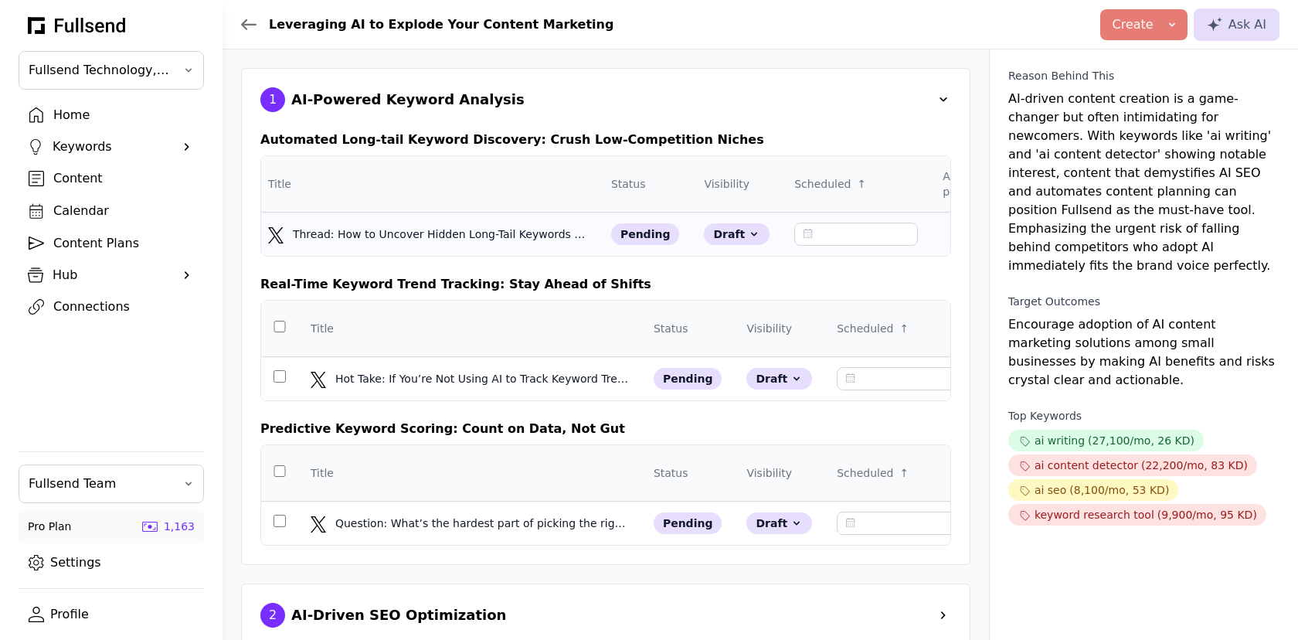
scroll to position [0, 0]
click at [277, 230] on td at bounding box center [279, 234] width 37 height 44
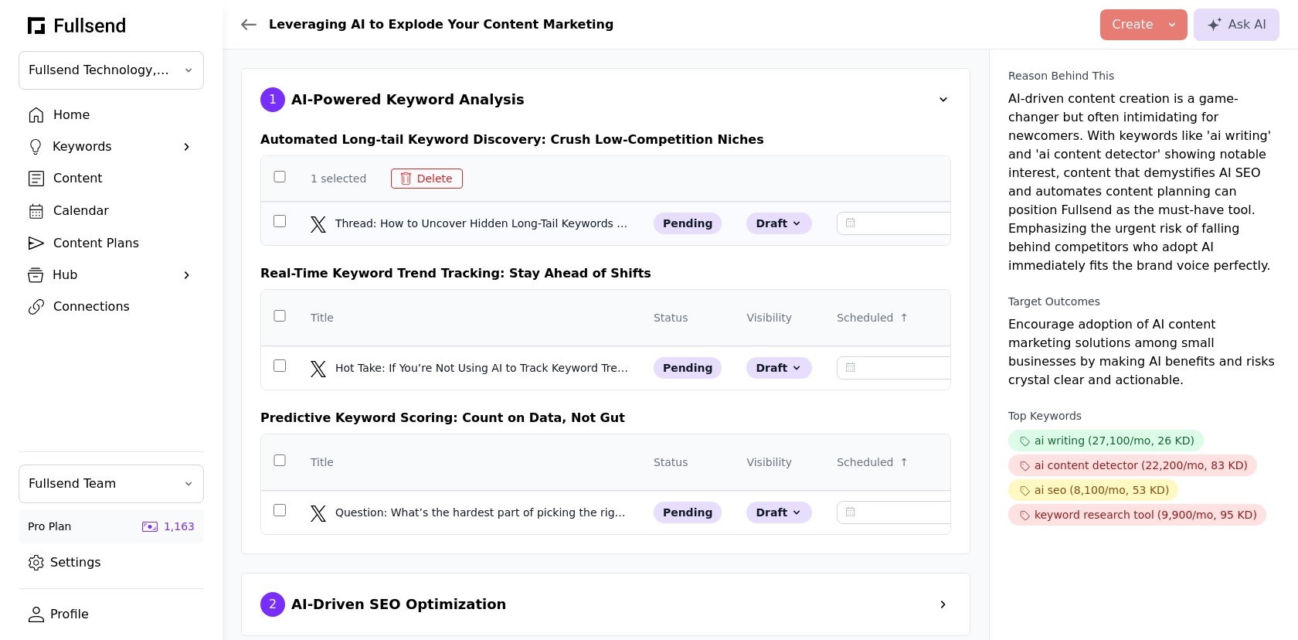
click at [278, 219] on td at bounding box center [279, 224] width 37 height 44
